Goal: Task Accomplishment & Management: Complete application form

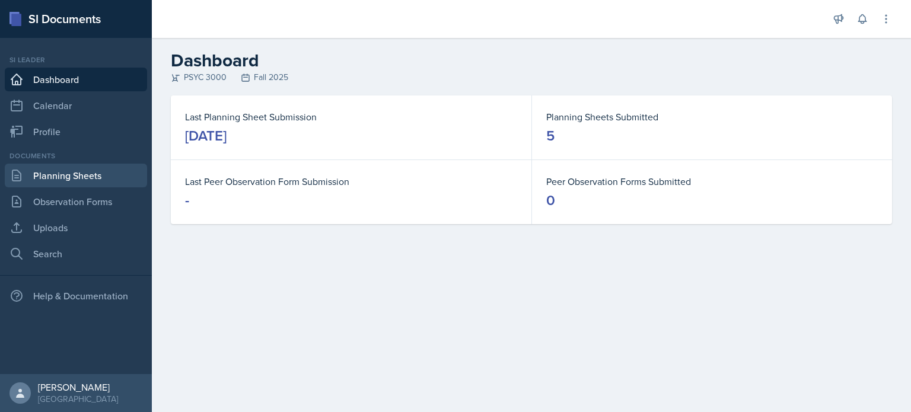
click at [72, 176] on link "Planning Sheets" at bounding box center [76, 176] width 142 height 24
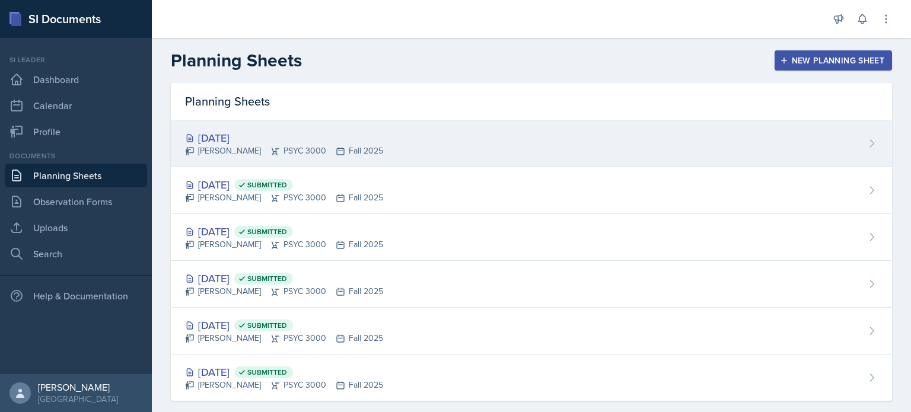
click at [402, 147] on div "[DATE] [PERSON_NAME] PSYC 3000 Fall 2025" at bounding box center [531, 143] width 721 height 47
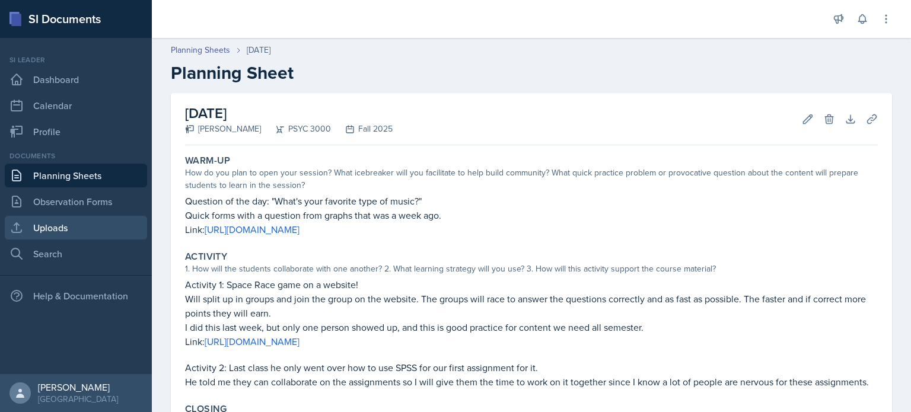
click at [68, 221] on link "Uploads" at bounding box center [76, 228] width 142 height 24
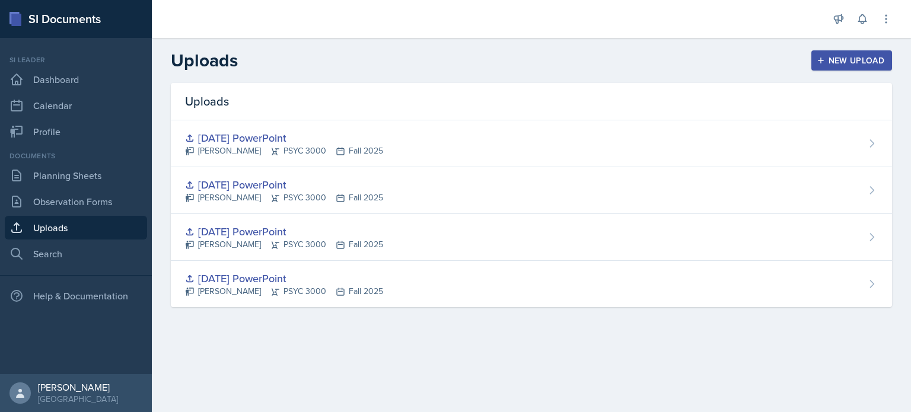
click at [801, 65] on div "Uploads New Upload" at bounding box center [531, 60] width 759 height 21
click at [824, 64] on icon "button" at bounding box center [821, 60] width 8 height 8
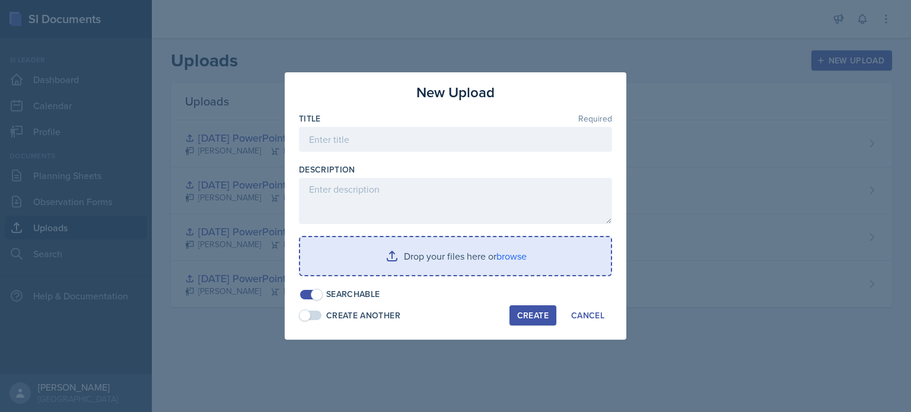
click at [457, 255] on input "file" at bounding box center [455, 256] width 311 height 38
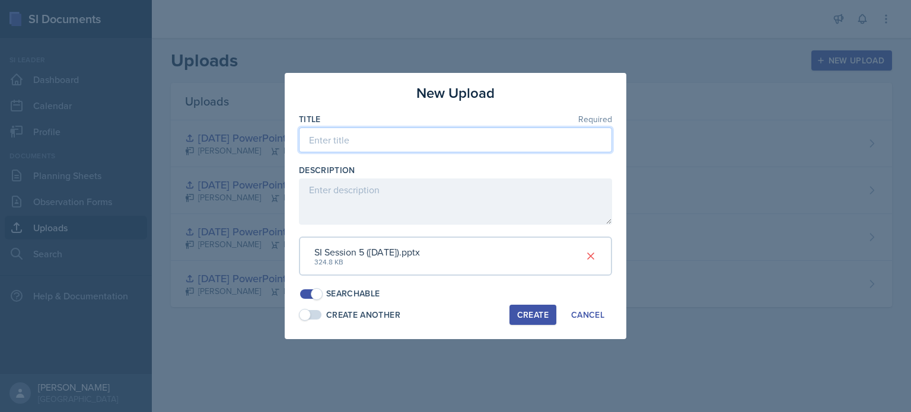
click at [375, 150] on input at bounding box center [455, 140] width 313 height 25
type input "[DATE] PowerPoint"
click at [536, 314] on div "Create" at bounding box center [532, 314] width 31 height 9
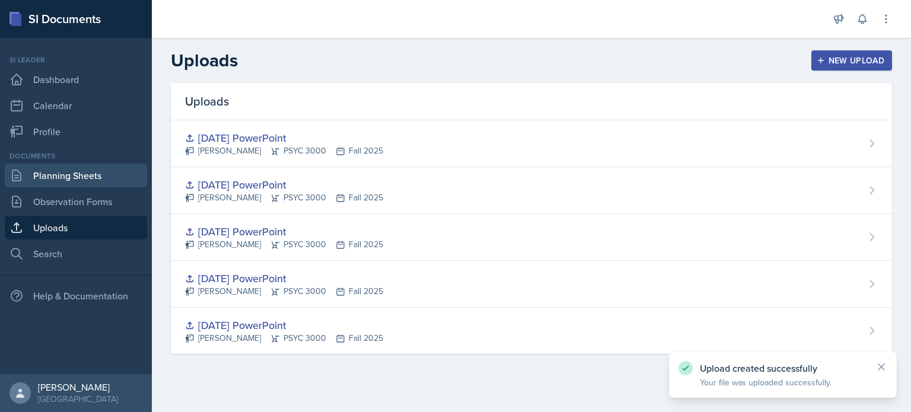
click at [68, 176] on link "Planning Sheets" at bounding box center [76, 176] width 142 height 24
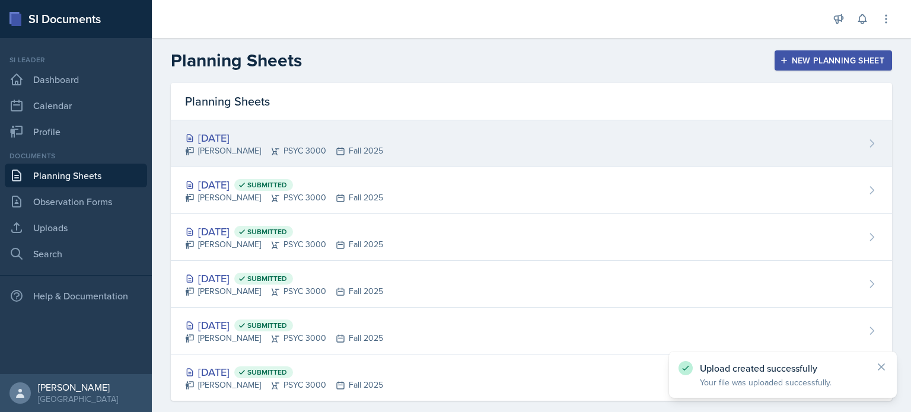
click at [419, 128] on div "[DATE] [PERSON_NAME] PSYC 3000 Fall 2025" at bounding box center [531, 143] width 721 height 47
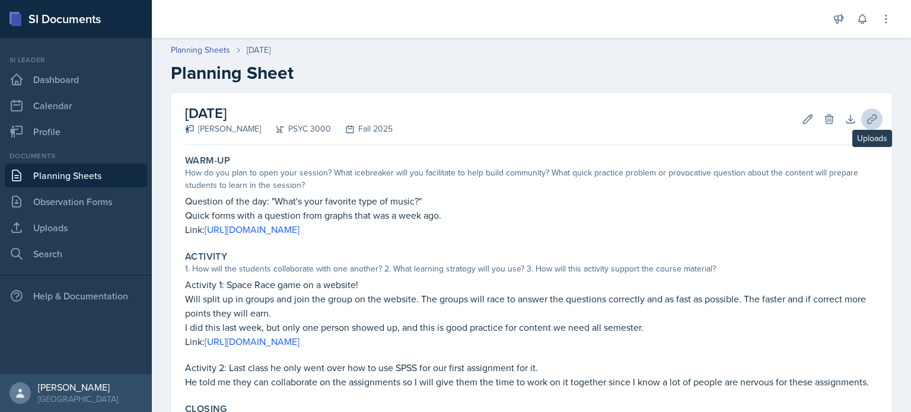
click at [872, 114] on icon at bounding box center [871, 118] width 9 height 9
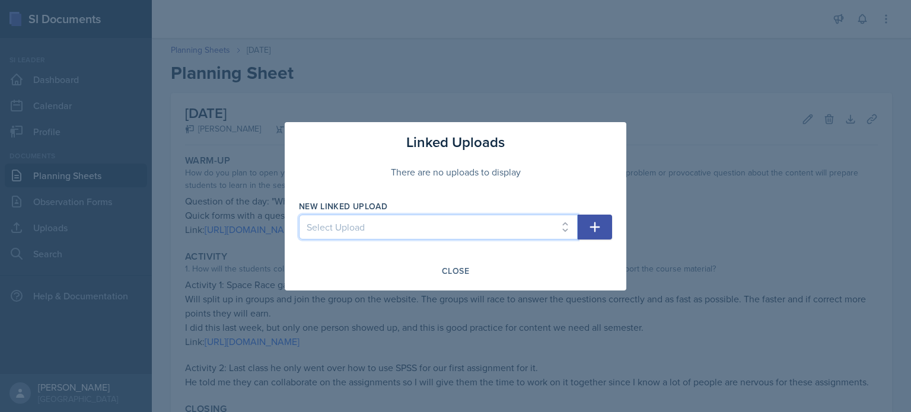
click at [527, 222] on select "Select Upload [DATE] PowerPoint [DATE] PowerPoint [DATE] PowerPoint [DATE] Powe…" at bounding box center [438, 227] width 279 height 25
select select "3a56532c-895c-48fa-ab92-09fc3fe4334d"
click at [299, 215] on select "Select Upload [DATE] PowerPoint [DATE] PowerPoint [DATE] PowerPoint [DATE] Powe…" at bounding box center [438, 227] width 279 height 25
click at [596, 220] on icon "button" at bounding box center [595, 227] width 14 height 14
select select
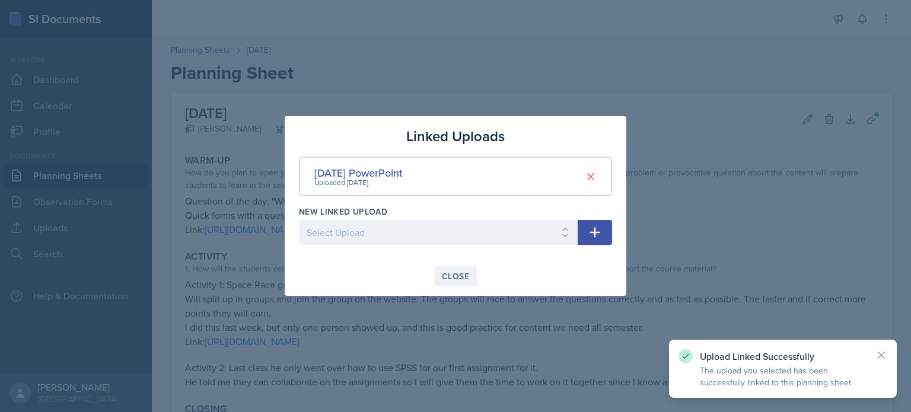
click at [458, 278] on div "Close" at bounding box center [455, 276] width 27 height 9
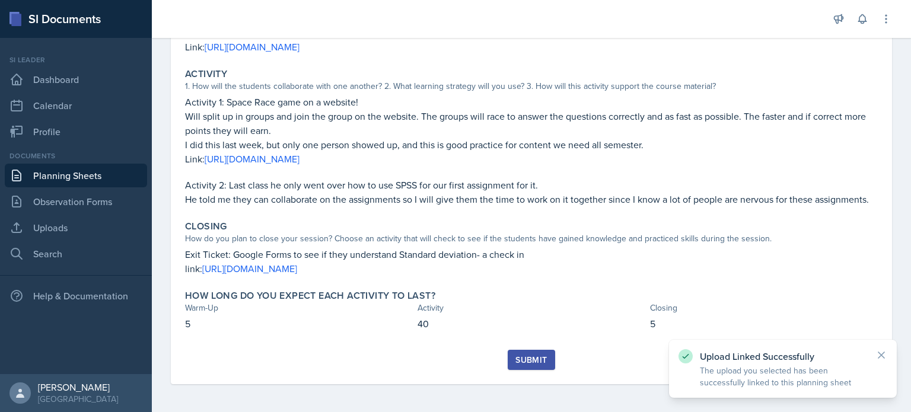
scroll to position [176, 0]
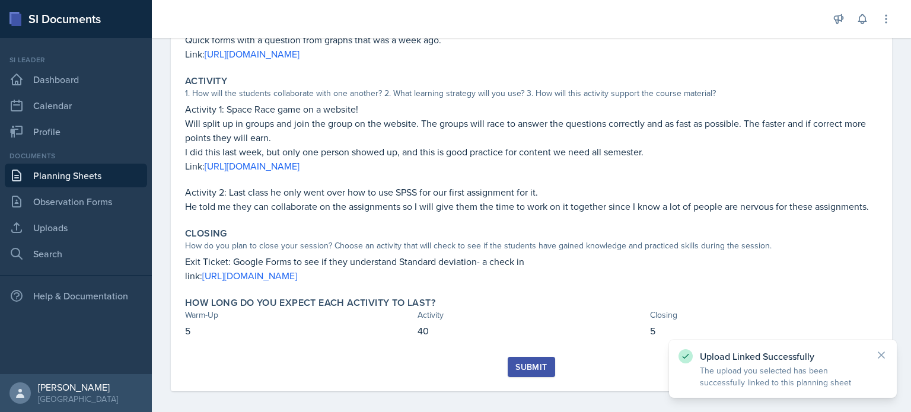
click at [549, 368] on button "Submit" at bounding box center [531, 367] width 47 height 20
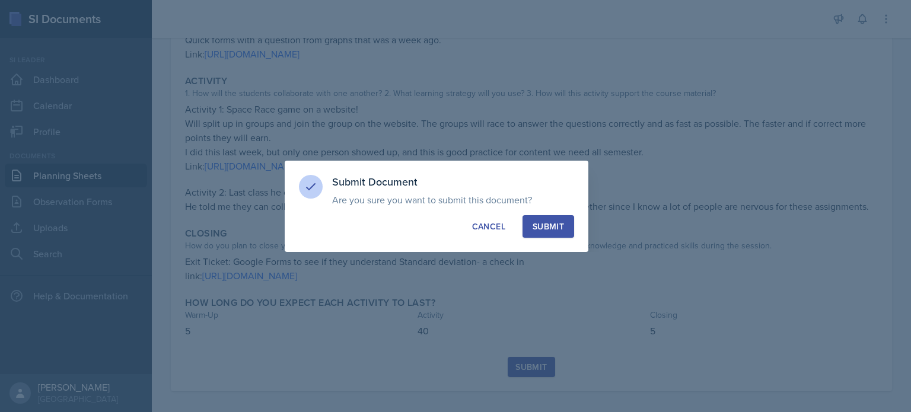
click at [555, 225] on div "Submit" at bounding box center [548, 227] width 31 height 12
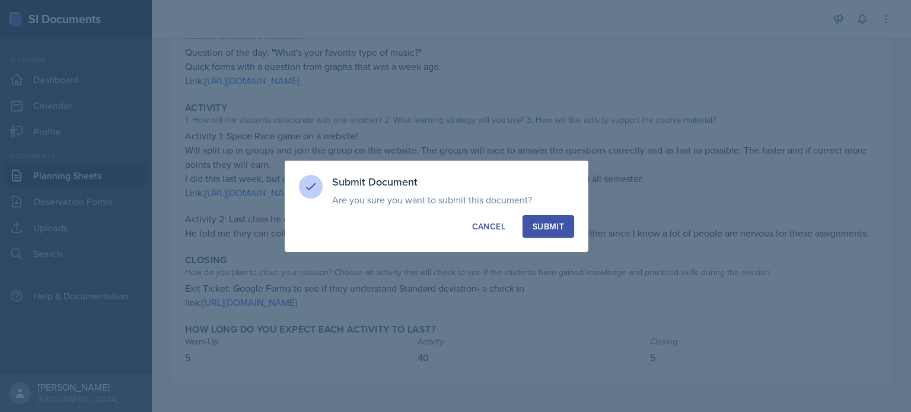
scroll to position [148, 0]
